Goal: Use online tool/utility

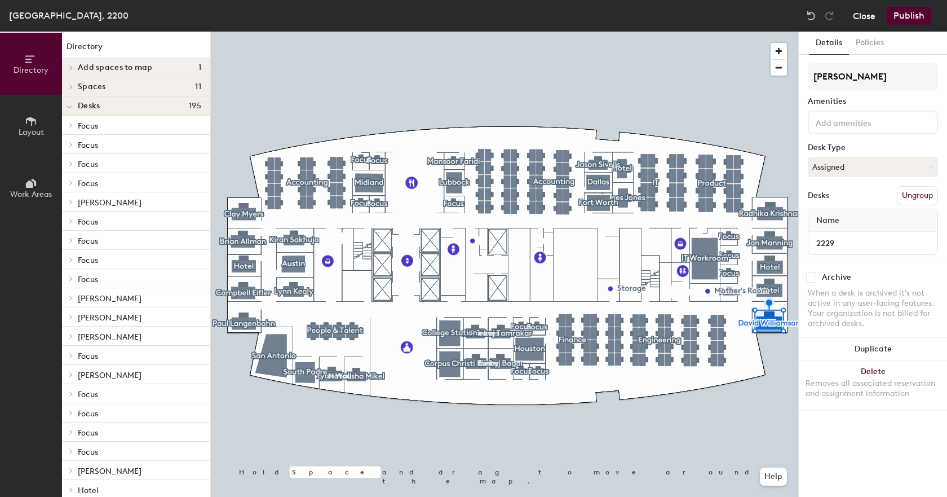
click at [863, 16] on button "Close" at bounding box center [864, 16] width 23 height 18
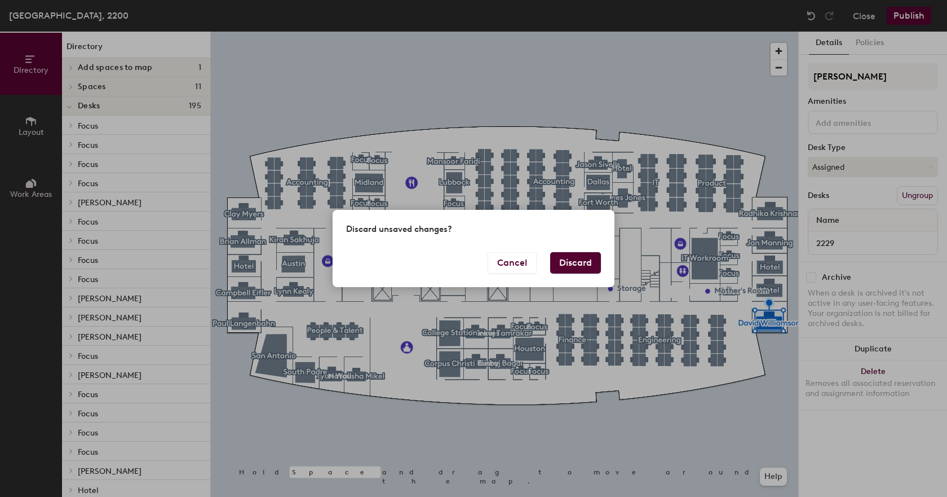
click at [572, 264] on button "Discard" at bounding box center [575, 262] width 51 height 21
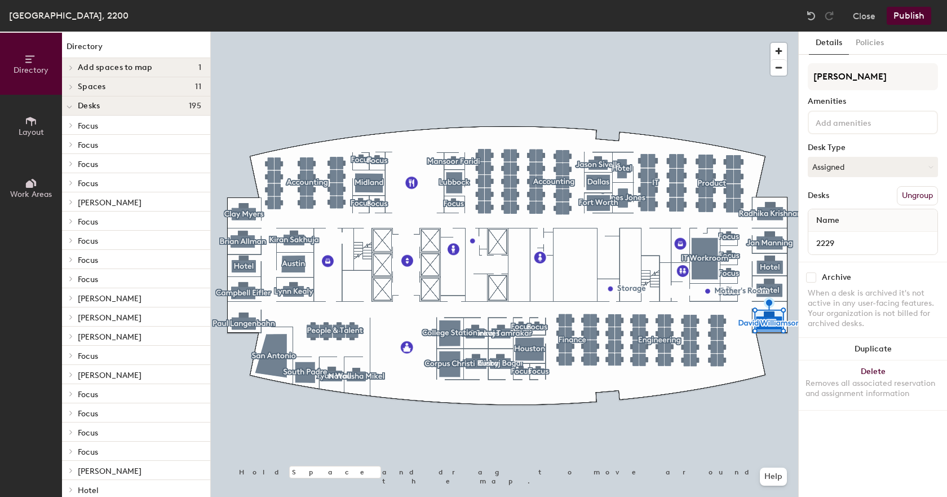
click at [29, 121] on icon at bounding box center [31, 121] width 12 height 12
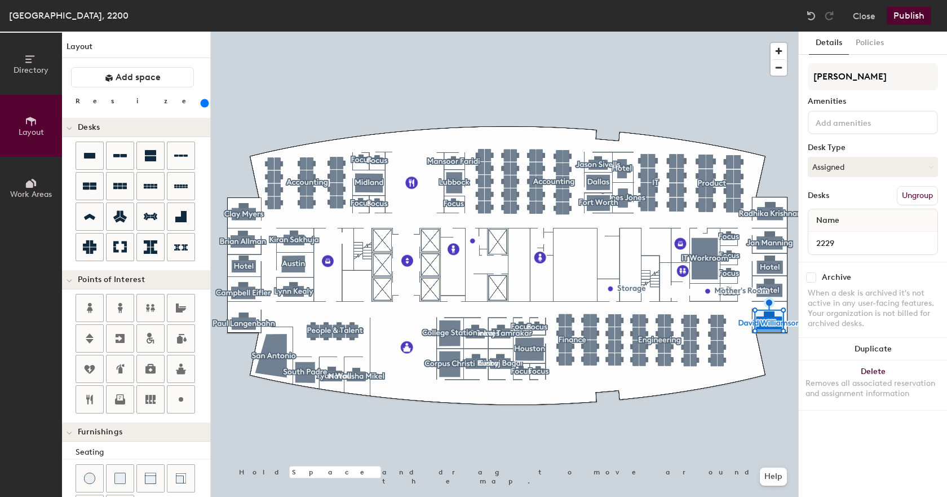
click at [750, 32] on div at bounding box center [504, 32] width 587 height 0
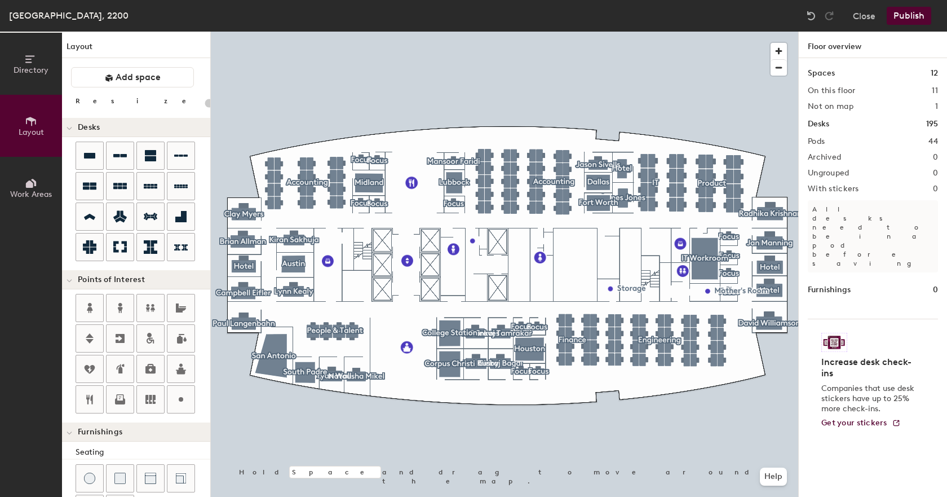
type input "300"
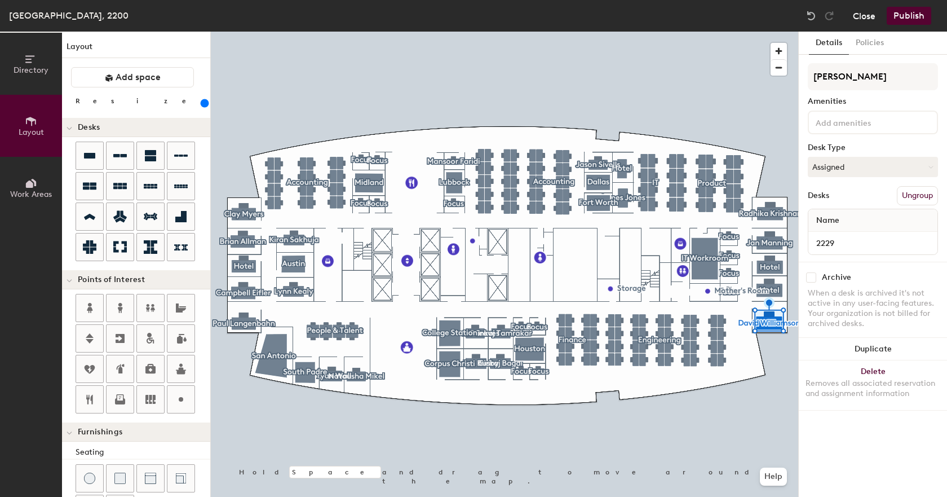
click at [866, 18] on button "Close" at bounding box center [864, 16] width 23 height 18
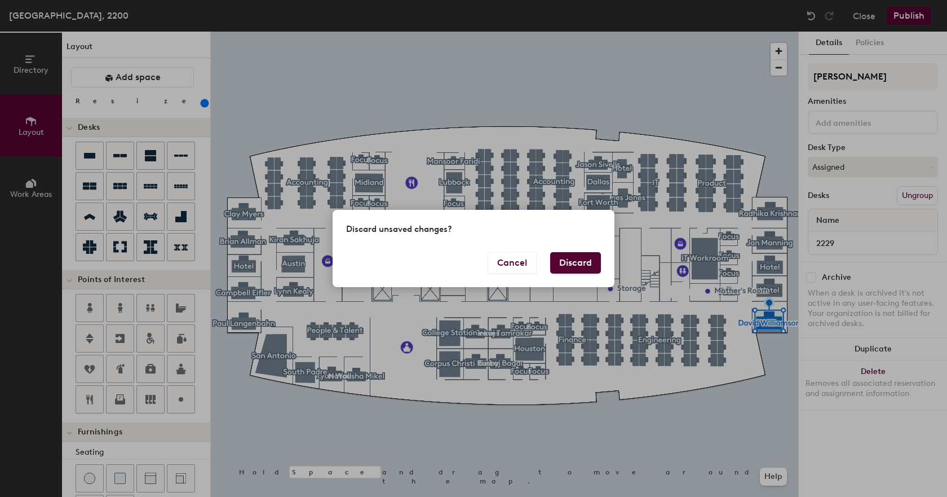
click at [563, 261] on button "Discard" at bounding box center [575, 262] width 51 height 21
